Goal: Check status: Check status

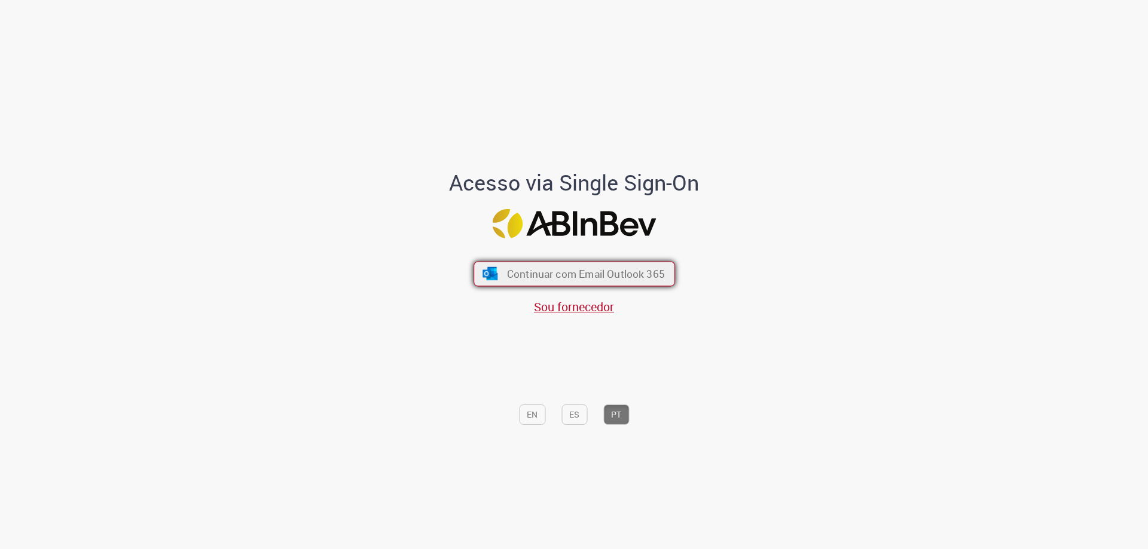
click at [588, 271] on span "Continuar com Email Outlook 365" at bounding box center [585, 274] width 158 height 14
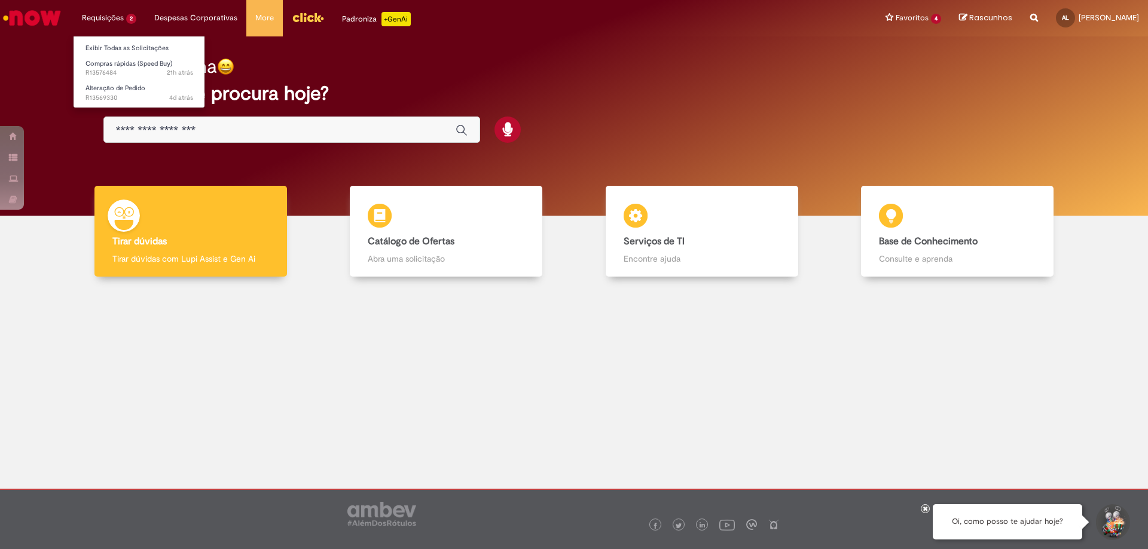
click at [104, 10] on li "Requisições 2 Exibir Todas as Solicitações Compras rápidas (Speed Buy) 21h atrá…" at bounding box center [109, 18] width 72 height 36
click at [136, 69] on span "21h atrás 21 horas atrás R13576484" at bounding box center [140, 73] width 108 height 10
click at [108, 68] on span "21h atrás 21 horas atrás R13576484" at bounding box center [140, 73] width 108 height 10
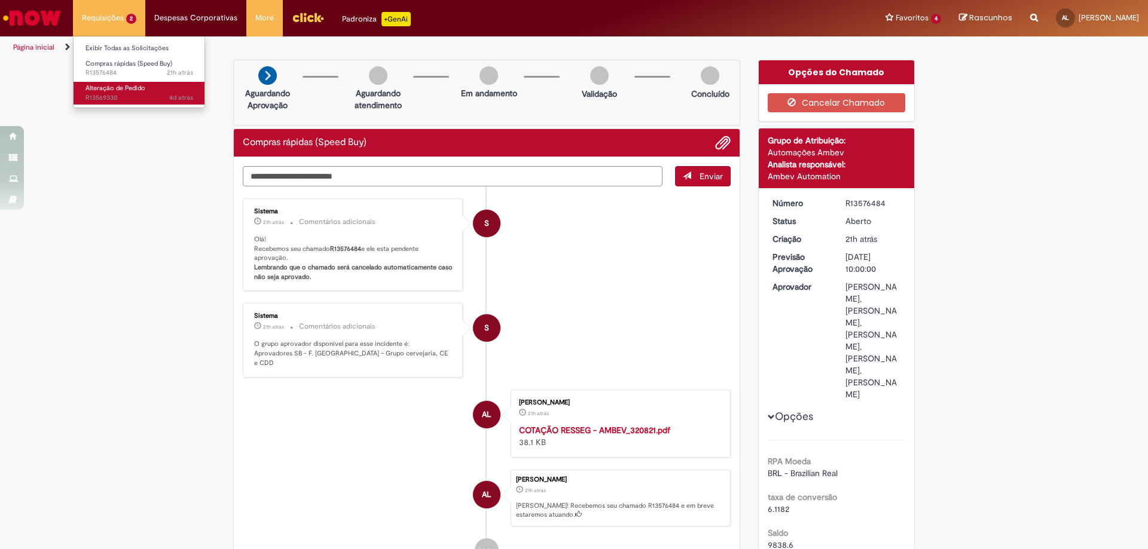
click at [119, 88] on span "Alteração de Pedido" at bounding box center [116, 88] width 60 height 9
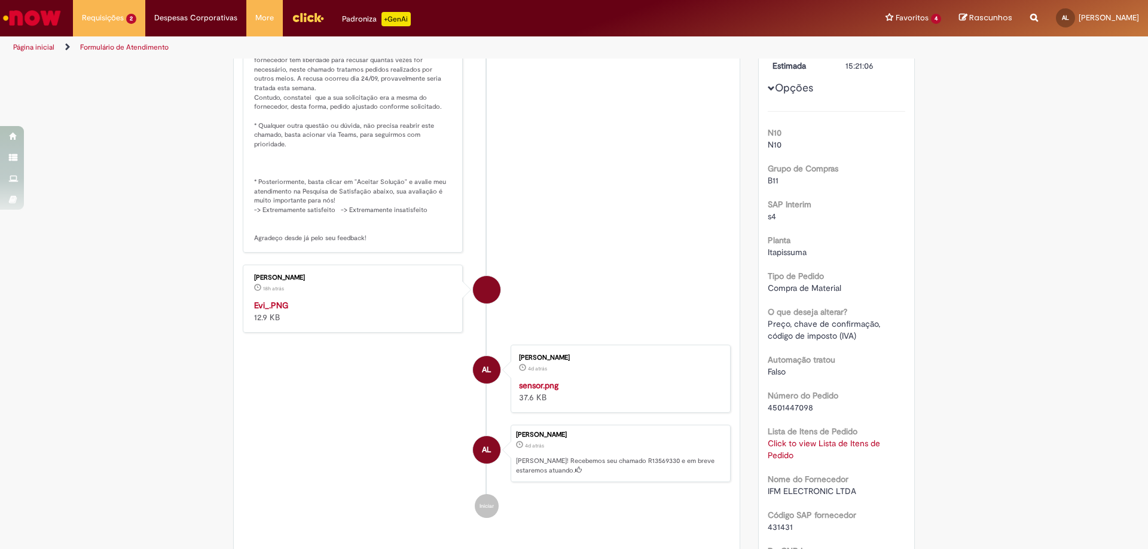
scroll to position [299, 0]
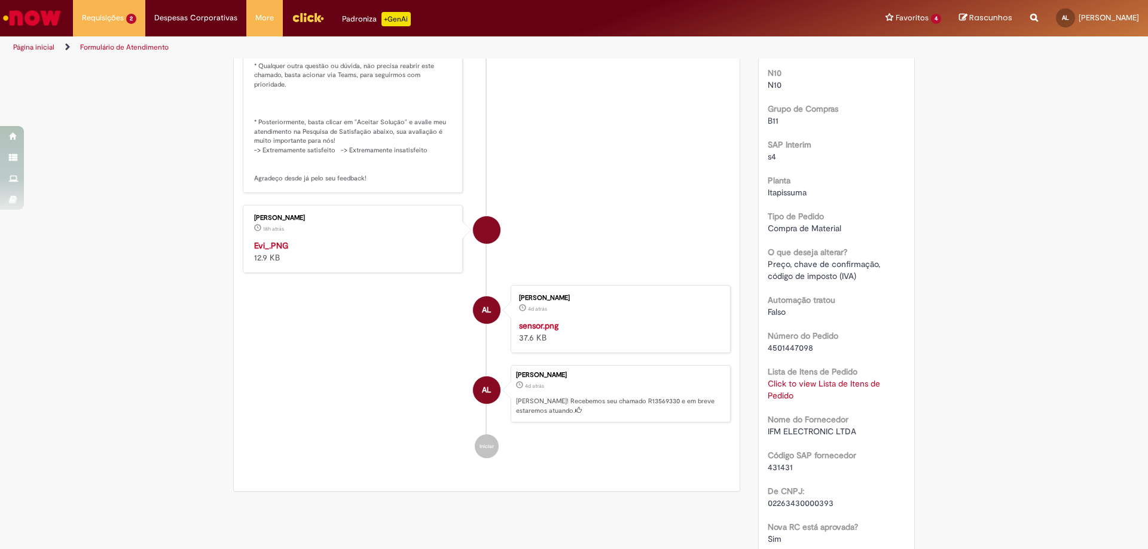
click at [304, 240] on img "Histórico de tíquete" at bounding box center [353, 240] width 199 height 0
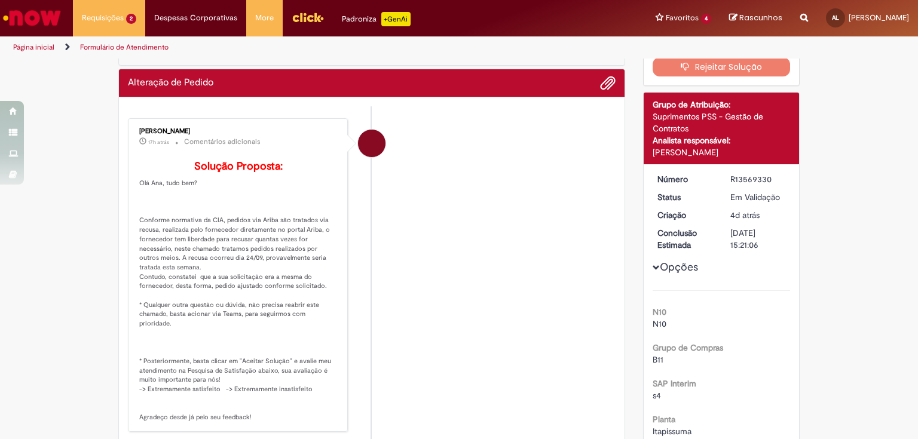
scroll to position [155, 0]
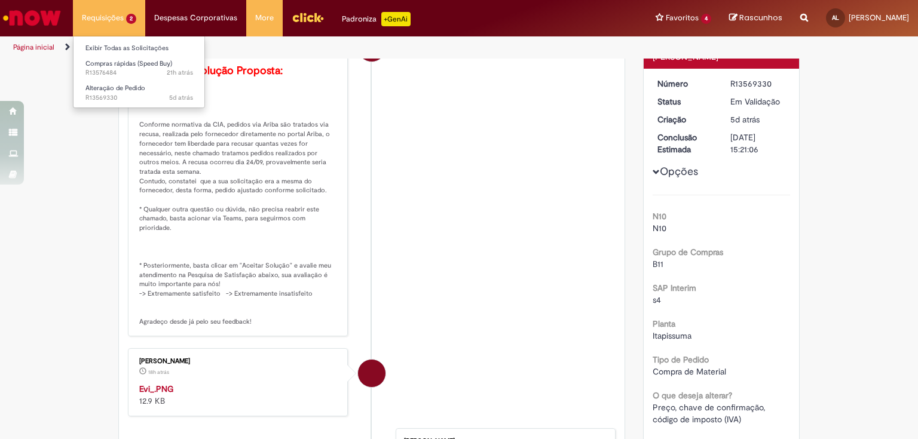
click at [118, 11] on li "Requisições 2 Exibir Todas as Solicitações Compras rápidas (Speed Buy) 21h atrá…" at bounding box center [109, 18] width 72 height 36
click at [113, 66] on span "Compras rápidas (Speed Buy)" at bounding box center [129, 63] width 87 height 9
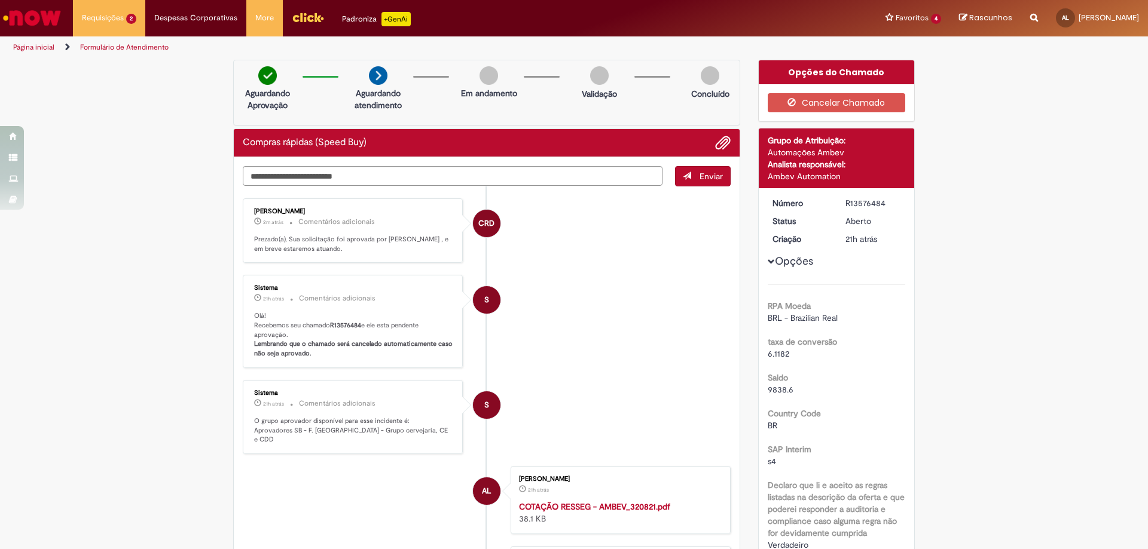
click at [657, 277] on li "S Sistema 21h atrás 21 horas atrás Comentários adicionais Olá! Recebemos seu ch…" at bounding box center [487, 321] width 488 height 93
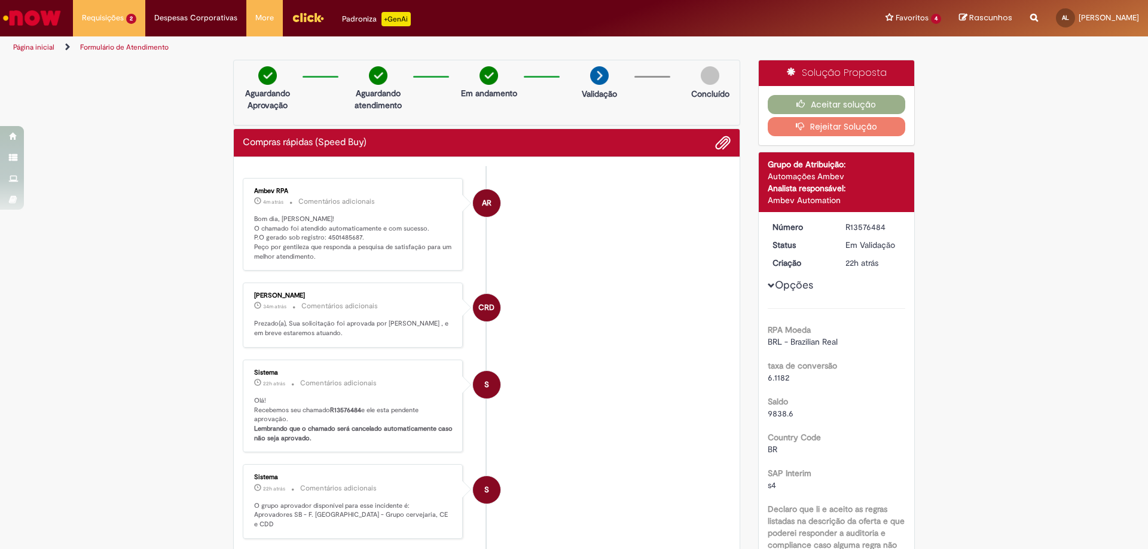
click at [537, 400] on li "S Sistema 22h atrás 22 horas atrás Comentários adicionais Olá! Recebemos seu ch…" at bounding box center [487, 406] width 488 height 93
